Goal: Transaction & Acquisition: Purchase product/service

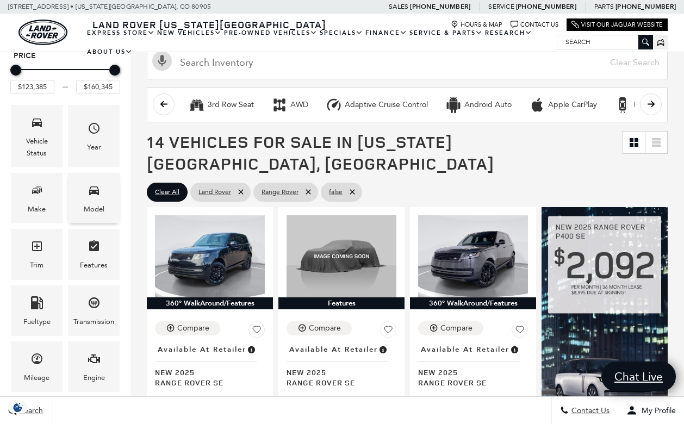
click at [102, 196] on div "Model" at bounding box center [94, 198] width 52 height 51
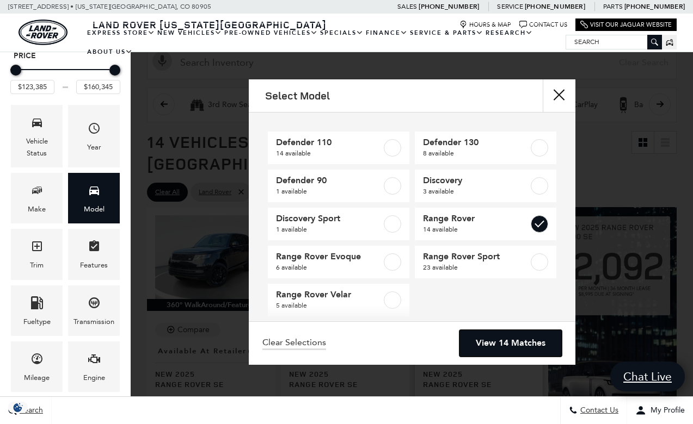
click at [510, 342] on link "View 14 Matches" at bounding box center [510, 343] width 102 height 27
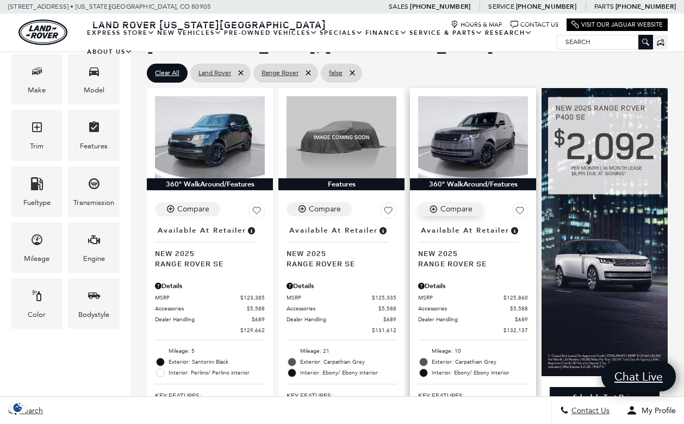
scroll to position [245, 0]
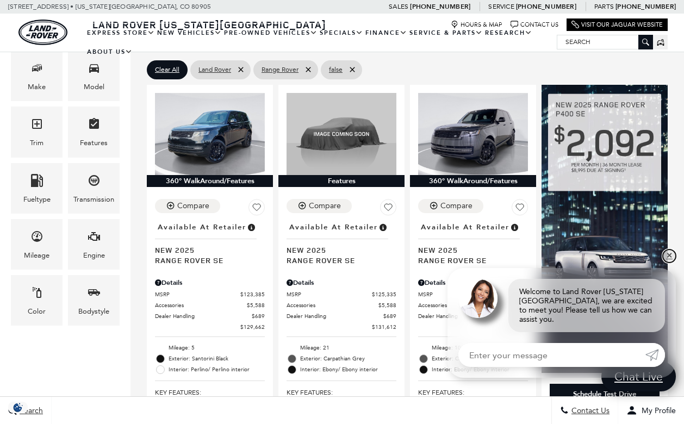
click at [667, 263] on link "✕" at bounding box center [669, 256] width 13 height 13
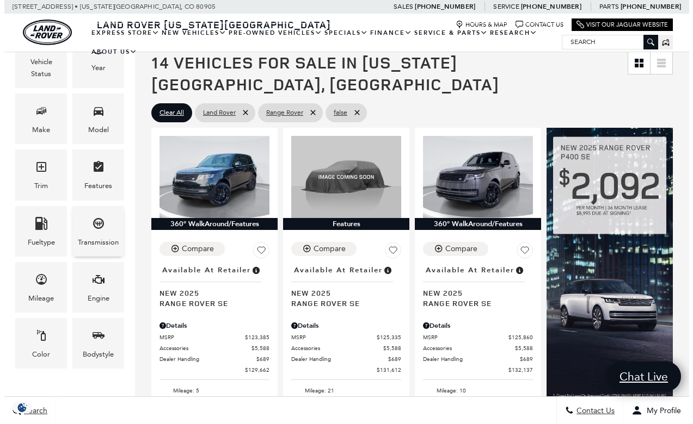
scroll to position [259, 0]
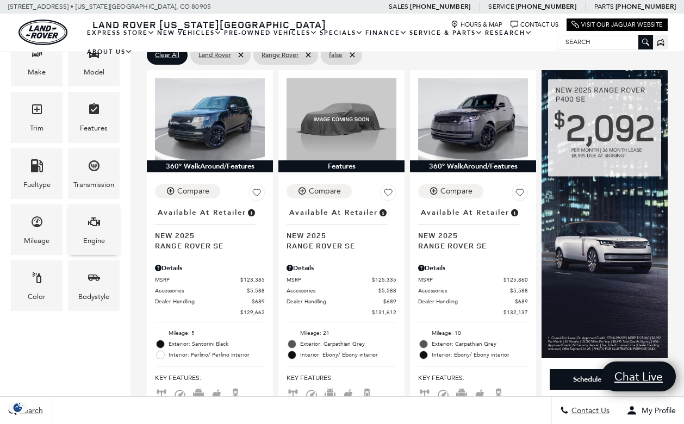
click at [93, 227] on icon "Engine" at bounding box center [94, 221] width 13 height 13
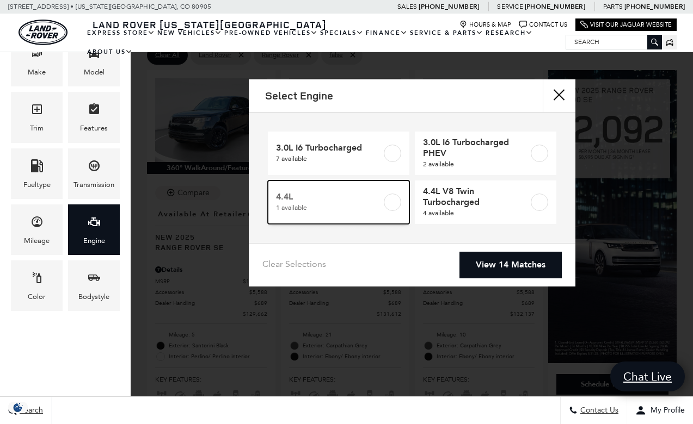
click at [391, 201] on label at bounding box center [392, 202] width 17 height 17
type input "$159,404"
checkbox input "true"
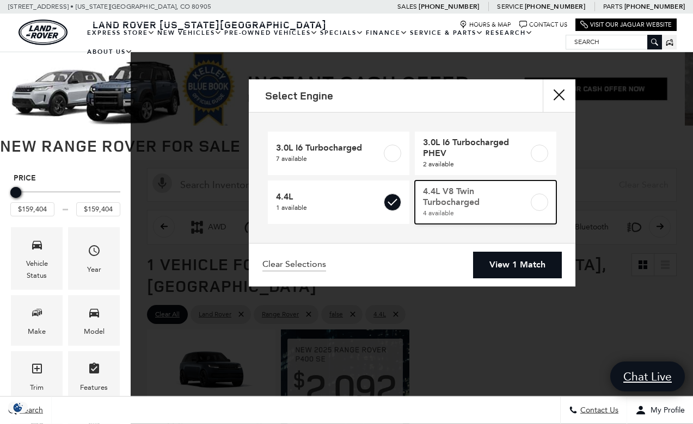
click at [535, 202] on label at bounding box center [538, 202] width 17 height 17
type input "$147,525"
type input "$160,345"
checkbox input "true"
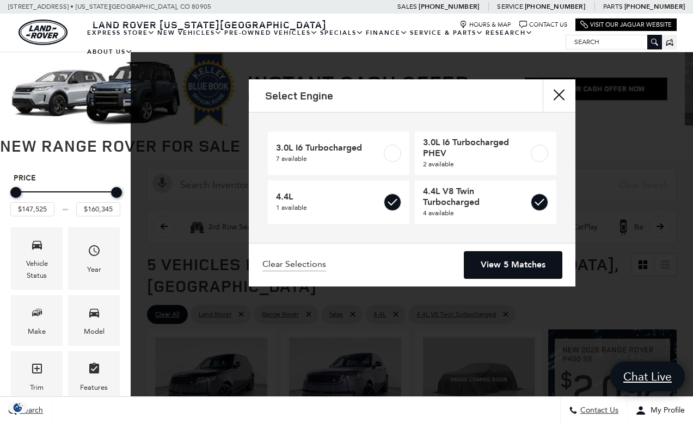
click at [524, 257] on link "View 5 Matches" at bounding box center [512, 265] width 97 height 27
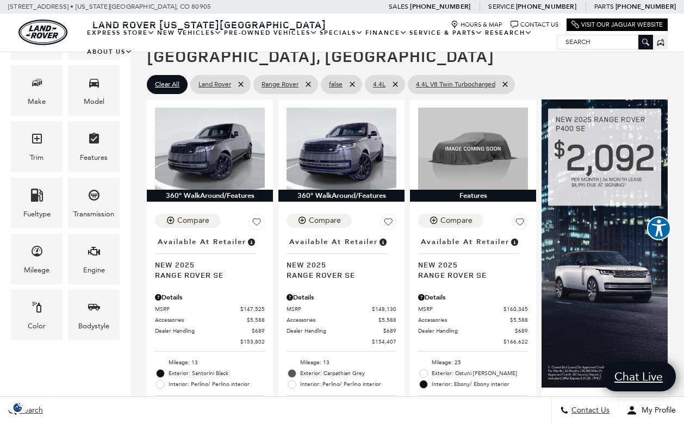
scroll to position [225, 0]
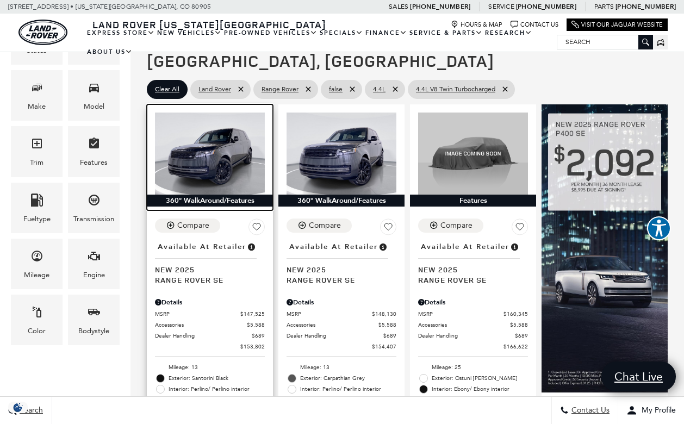
click at [200, 141] on img at bounding box center [210, 154] width 110 height 83
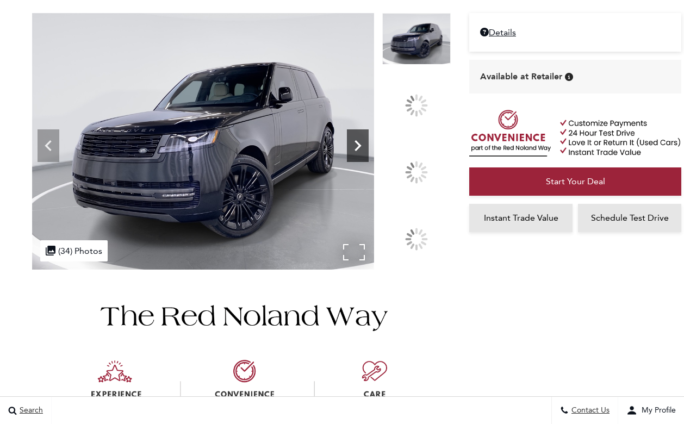
click at [369, 157] on icon at bounding box center [358, 146] width 22 height 22
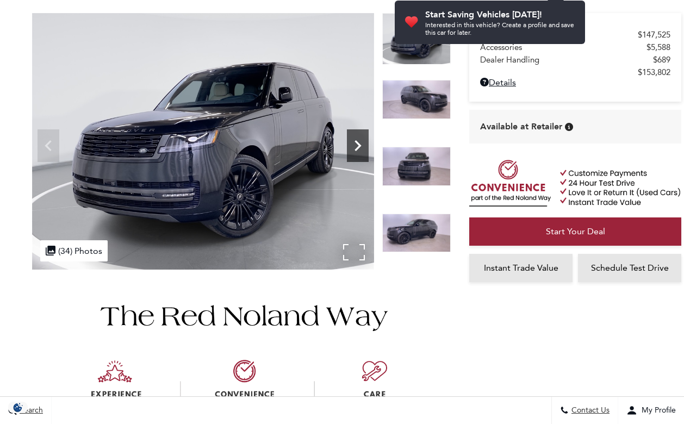
click at [357, 144] on icon "Next" at bounding box center [358, 146] width 22 height 22
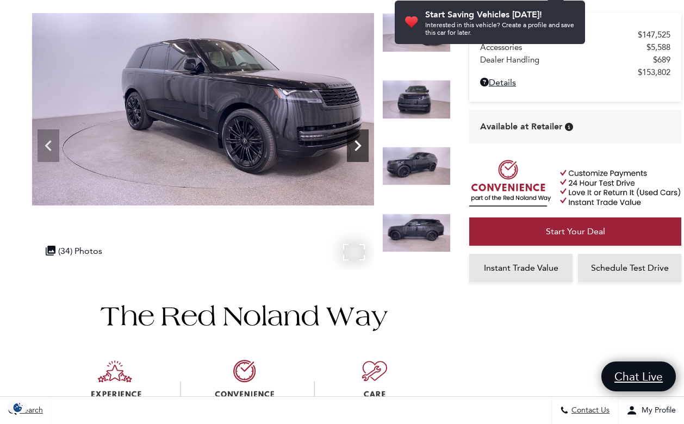
click at [357, 144] on icon "Next" at bounding box center [358, 146] width 22 height 22
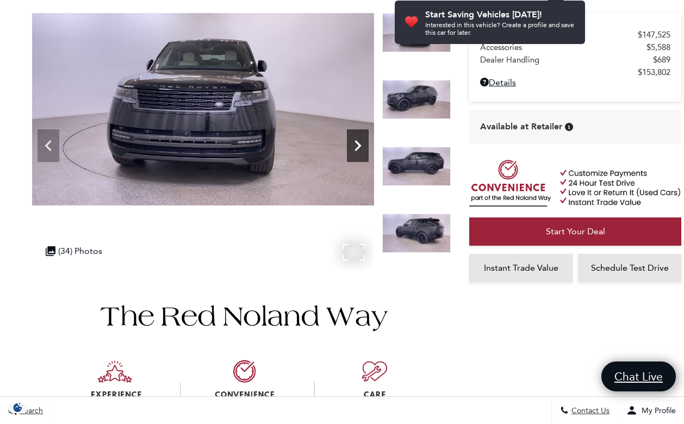
click at [357, 144] on icon "Next" at bounding box center [358, 146] width 22 height 22
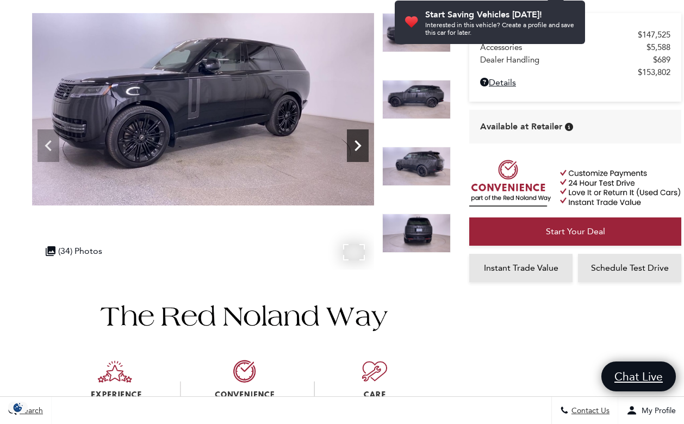
click at [357, 144] on icon "Next" at bounding box center [358, 146] width 22 height 22
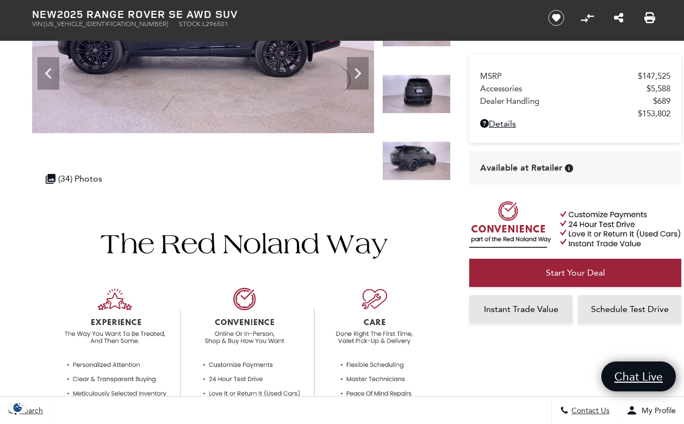
scroll to position [222, 0]
